Goal: Task Accomplishment & Management: Manage account settings

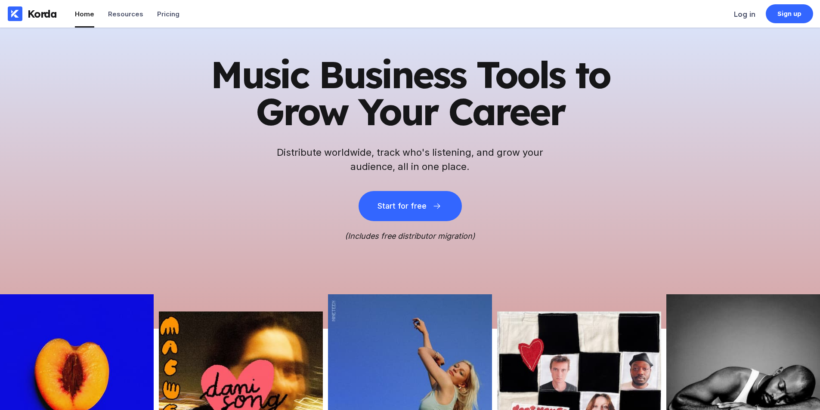
click at [159, 12] on div "Pricing" at bounding box center [168, 14] width 22 height 8
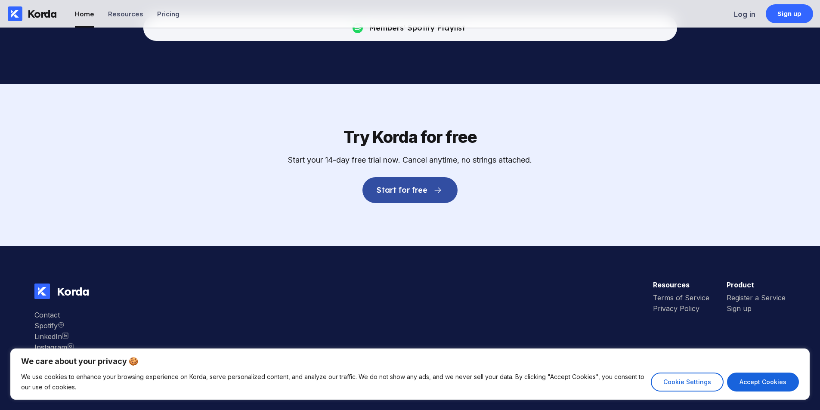
scroll to position [2730, 0]
click at [50, 327] on div "Spotify" at bounding box center [54, 326] width 40 height 9
click at [157, 12] on div "Pricing" at bounding box center [168, 14] width 22 height 8
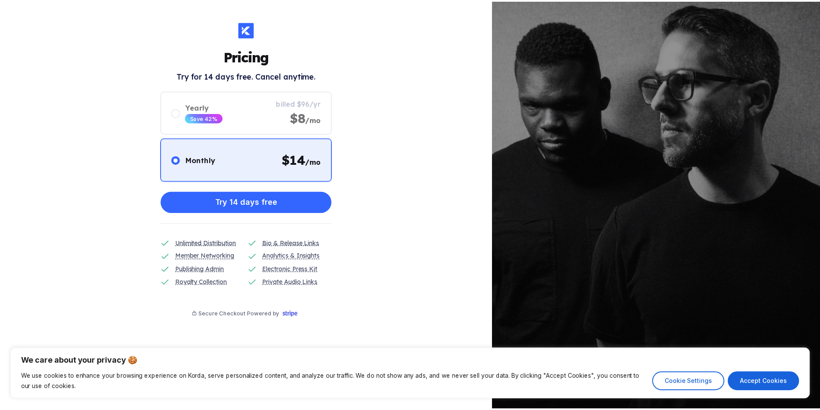
scroll to position [2730, 0]
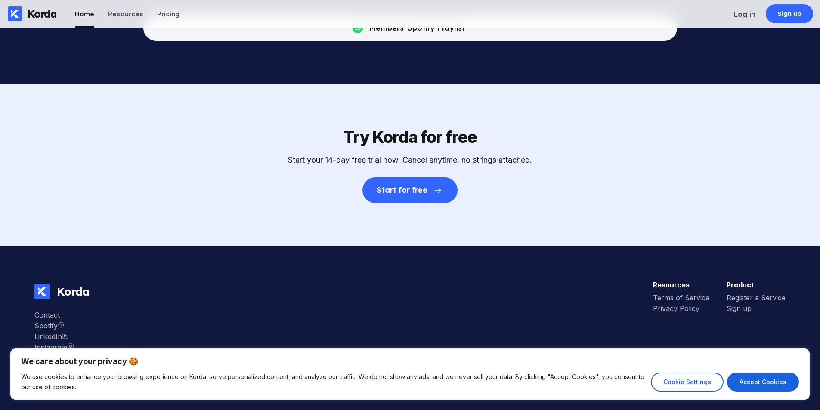
click at [733, 14] on div "Korda Home Resources Pricing Log in Sign up" at bounding box center [410, 14] width 820 height 28
click at [749, 18] on div "Log in" at bounding box center [745, 14] width 22 height 9
